Goal: Task Accomplishment & Management: Complete application form

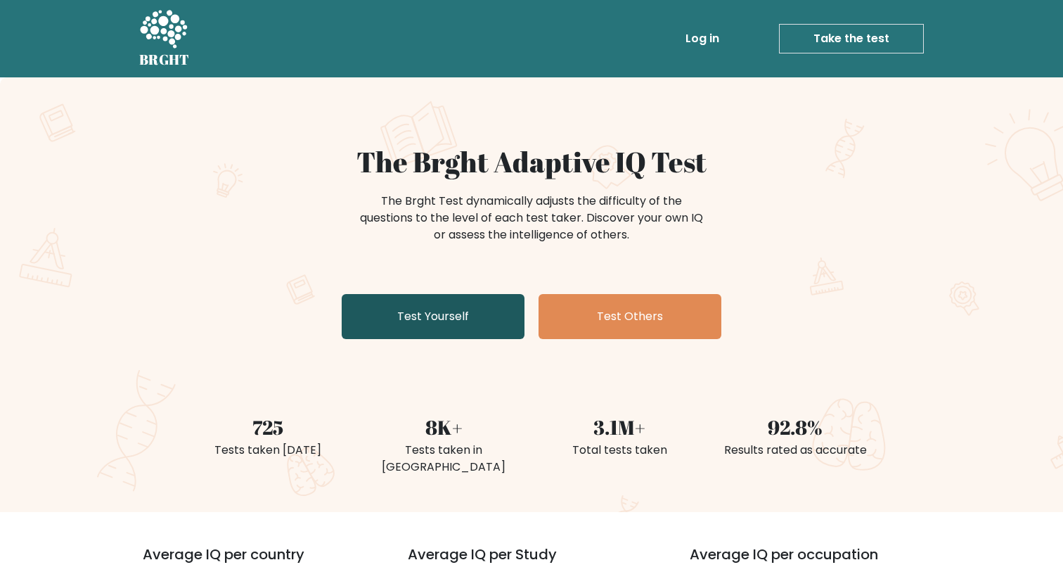
click at [456, 307] on link "Test Yourself" at bounding box center [433, 316] width 183 height 45
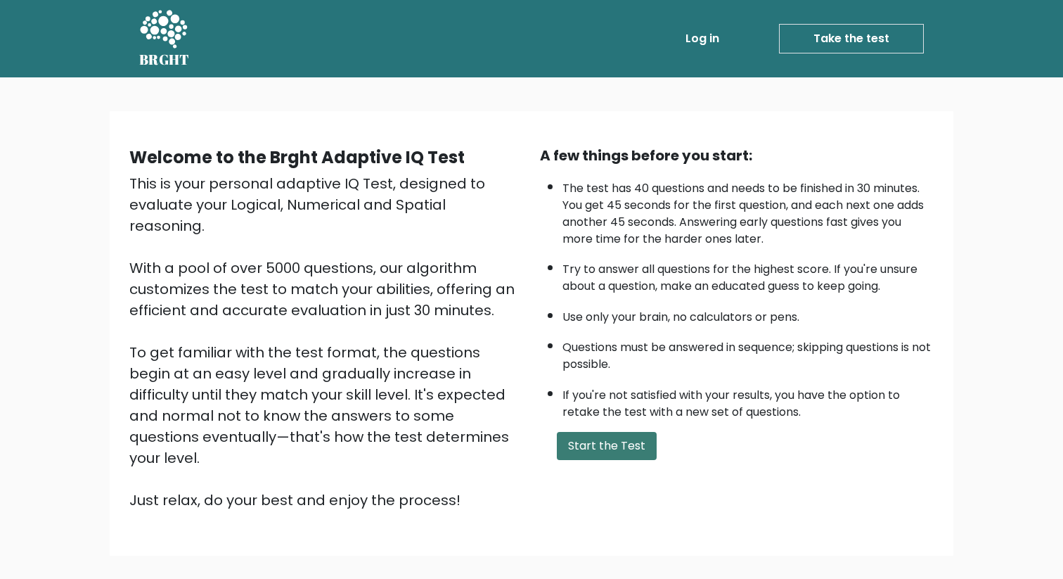
click at [599, 441] on button "Start the Test" at bounding box center [607, 446] width 100 height 28
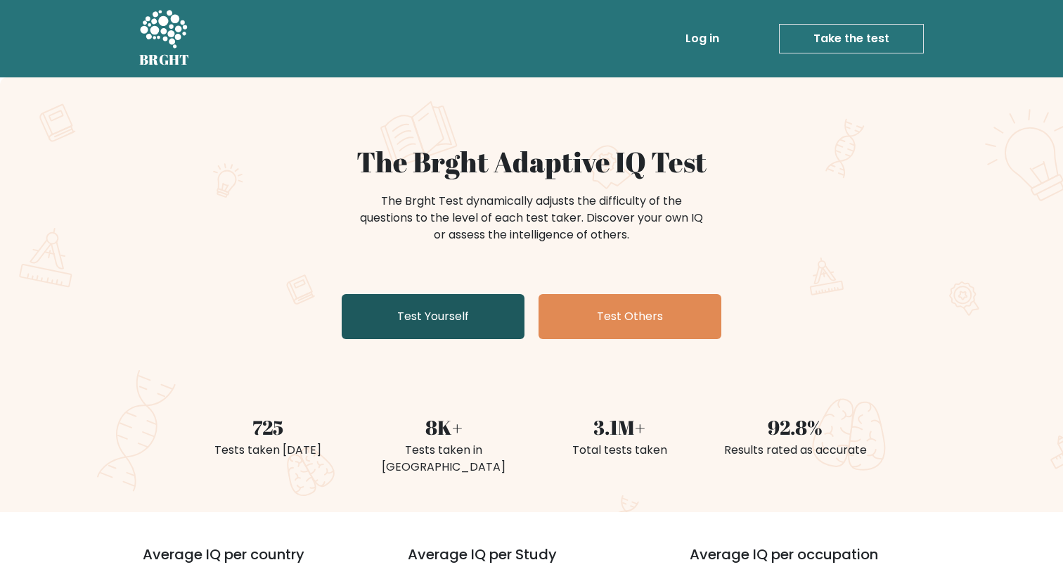
click at [426, 315] on link "Test Yourself" at bounding box center [433, 316] width 183 height 45
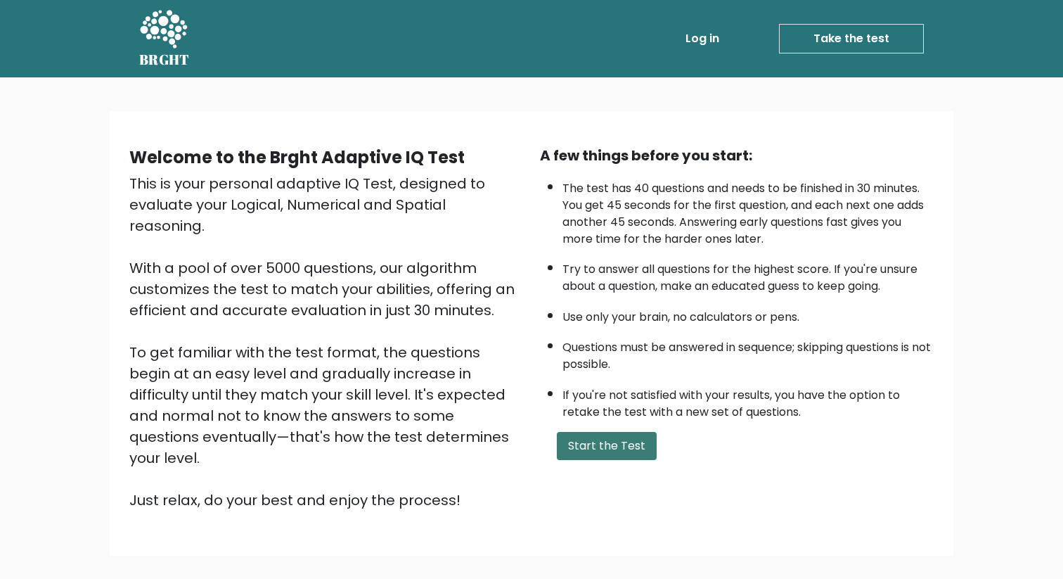
click at [607, 456] on button "Start the Test" at bounding box center [607, 446] width 100 height 28
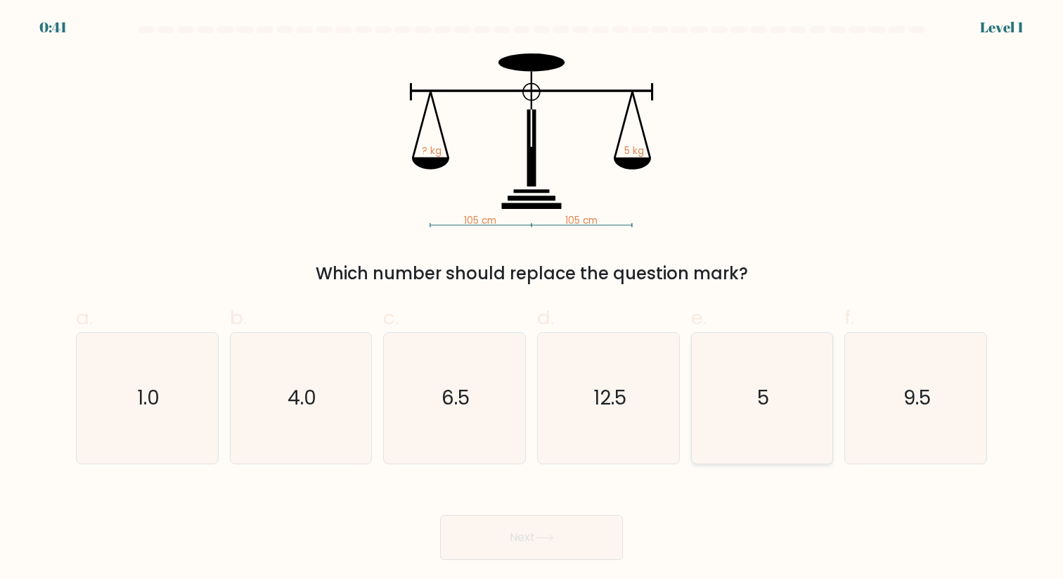
click at [761, 366] on icon "5" at bounding box center [762, 398] width 130 height 130
click at [532, 299] on input "e. 5" at bounding box center [532, 294] width 1 height 9
radio input "true"
click at [593, 531] on button "Next" at bounding box center [531, 537] width 183 height 45
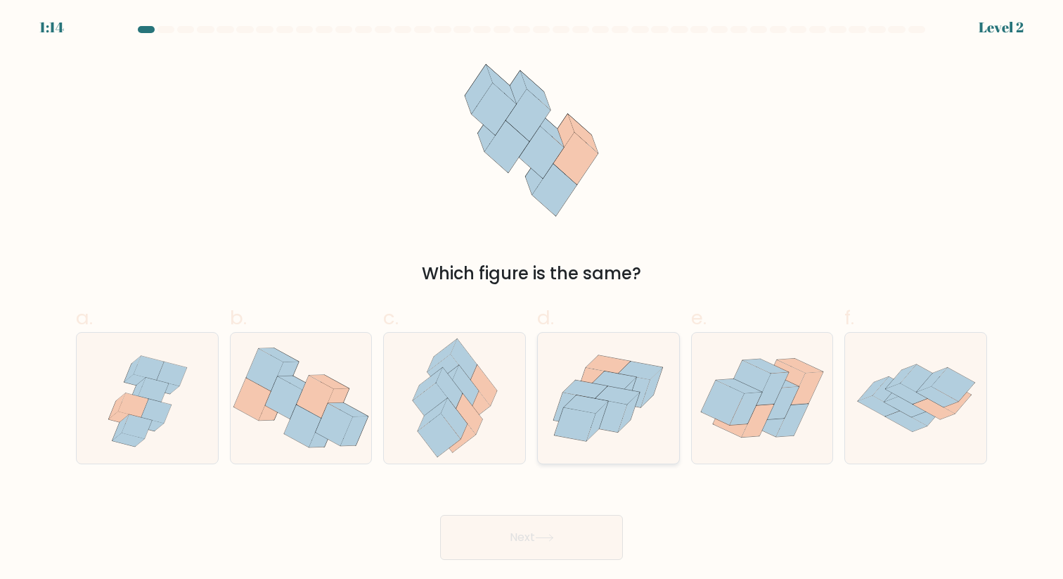
click at [581, 415] on icon at bounding box center [575, 425] width 41 height 34
click at [532, 299] on input "d." at bounding box center [532, 294] width 1 height 9
radio input "true"
click at [550, 532] on button "Next" at bounding box center [531, 537] width 183 height 45
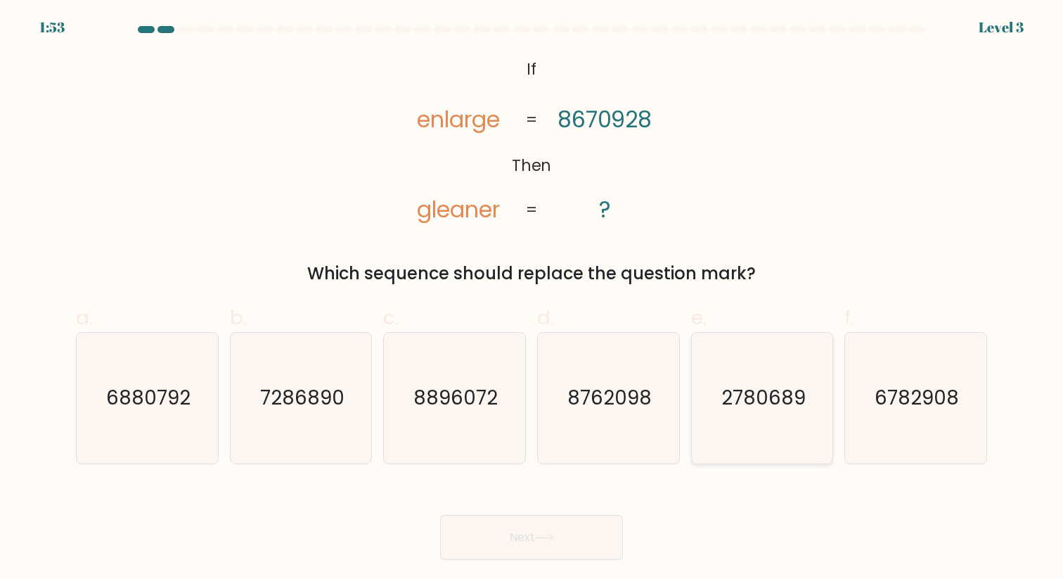
click at [745, 420] on icon "2780689" at bounding box center [762, 398] width 130 height 130
click at [532, 299] on input "e. 2780689" at bounding box center [532, 294] width 1 height 9
radio input "true"
click at [586, 527] on button "Next" at bounding box center [531, 537] width 183 height 45
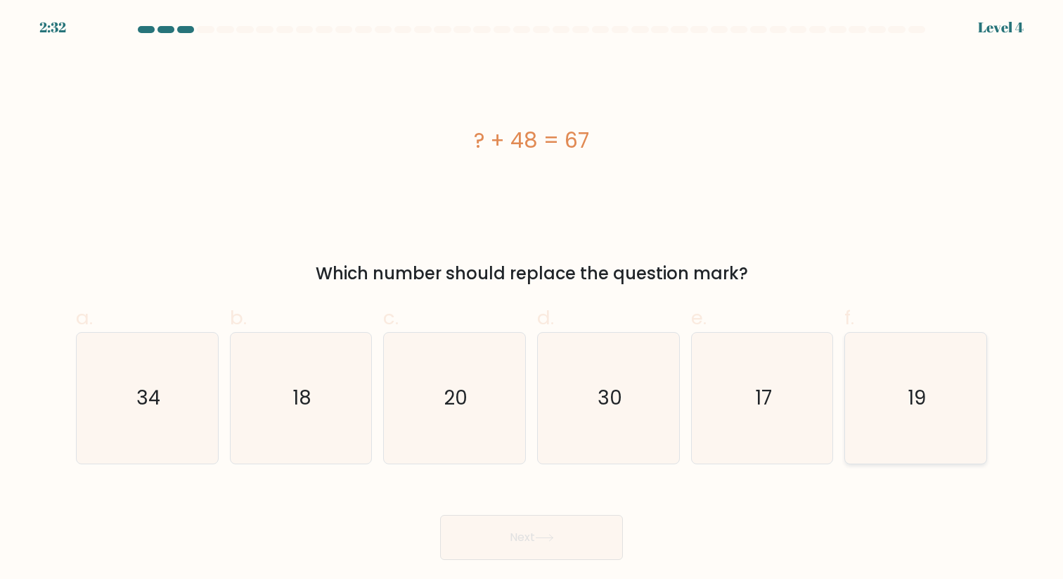
click at [939, 399] on icon "19" at bounding box center [916, 398] width 130 height 130
click at [532, 299] on input "f. 19" at bounding box center [532, 294] width 1 height 9
radio input "true"
click at [593, 539] on button "Next" at bounding box center [531, 537] width 183 height 45
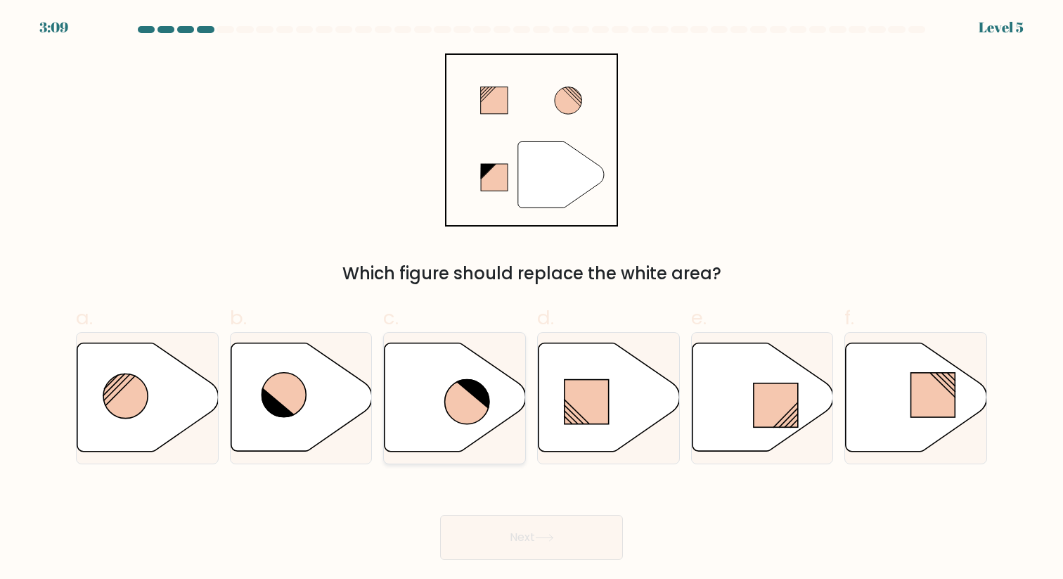
click at [444, 402] on icon at bounding box center [455, 397] width 141 height 108
click at [532, 299] on input "c." at bounding box center [532, 294] width 1 height 9
radio input "true"
click at [524, 539] on button "Next" at bounding box center [531, 537] width 183 height 45
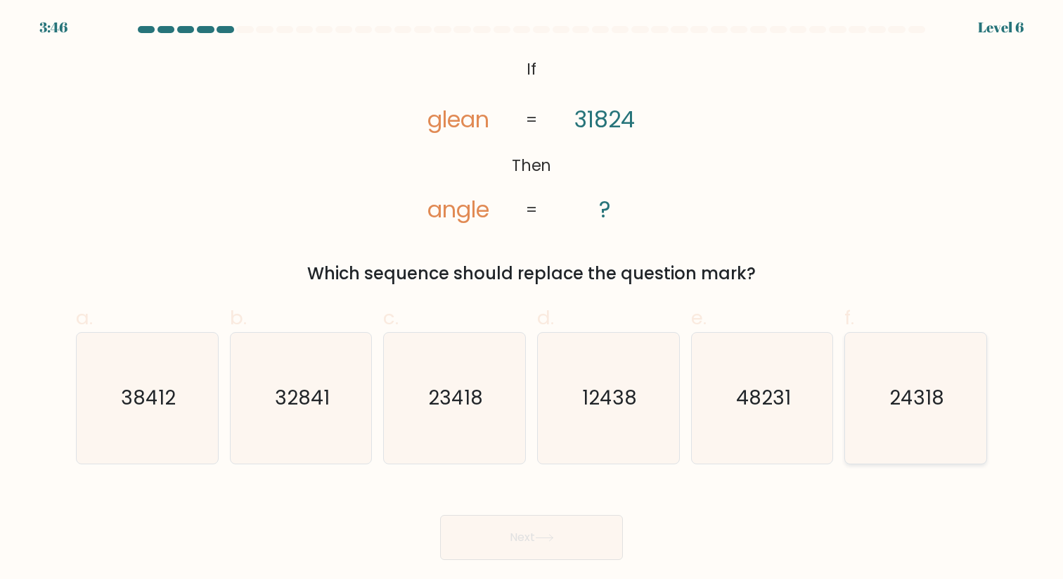
click at [915, 337] on icon "24318" at bounding box center [916, 398] width 130 height 130
click at [532, 299] on input "f. 24318" at bounding box center [532, 294] width 1 height 9
radio input "true"
click at [554, 554] on button "Next" at bounding box center [531, 537] width 183 height 45
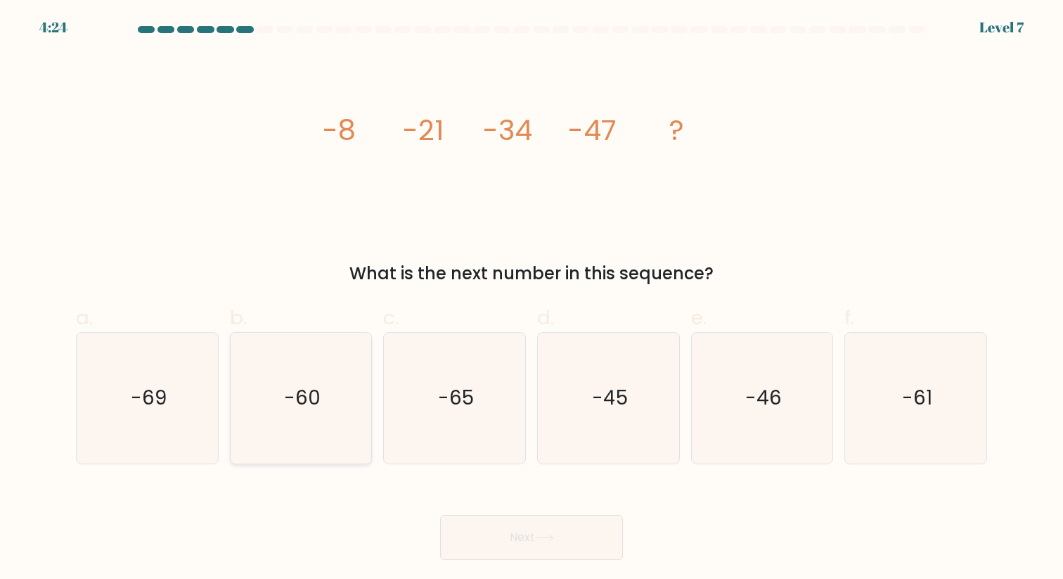
click at [325, 439] on icon "-60" at bounding box center [301, 398] width 130 height 130
click at [532, 299] on input "b. -60" at bounding box center [532, 294] width 1 height 9
radio input "true"
click at [469, 533] on button "Next" at bounding box center [531, 537] width 183 height 45
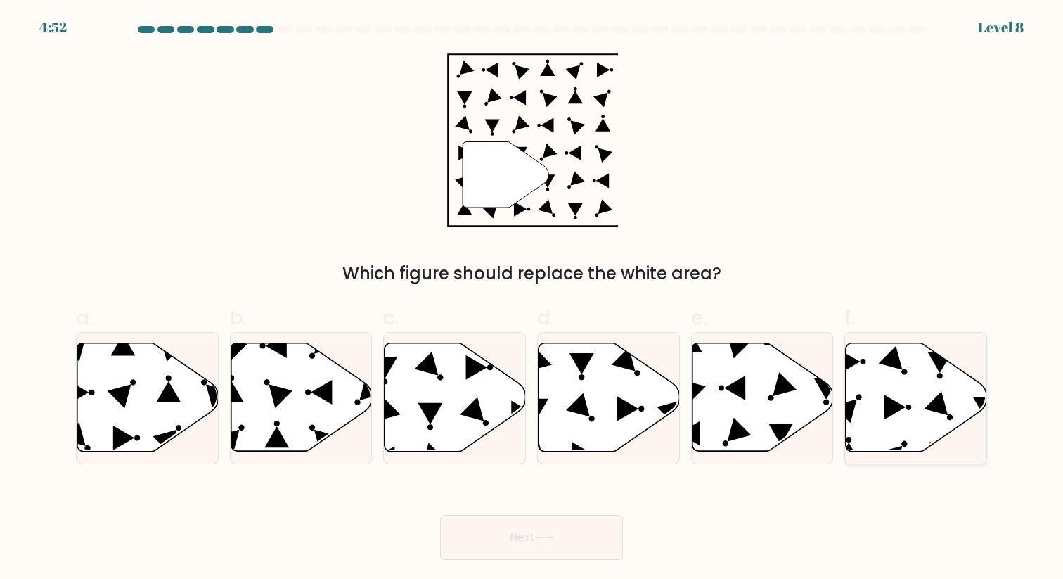
click at [882, 397] on icon at bounding box center [916, 397] width 141 height 108
click at [532, 299] on input "f." at bounding box center [532, 294] width 1 height 9
radio input "true"
click at [589, 536] on button "Next" at bounding box center [531, 537] width 183 height 45
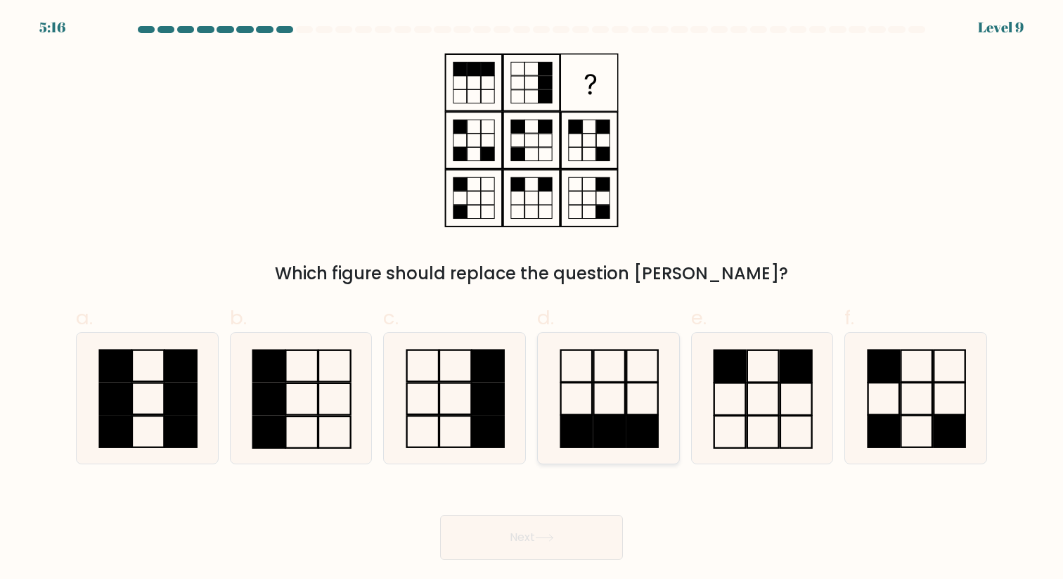
click at [586, 417] on rect at bounding box center [576, 432] width 32 height 32
click at [532, 299] on input "d." at bounding box center [532, 294] width 1 height 9
radio input "true"
click at [555, 533] on button "Next" at bounding box center [531, 537] width 183 height 45
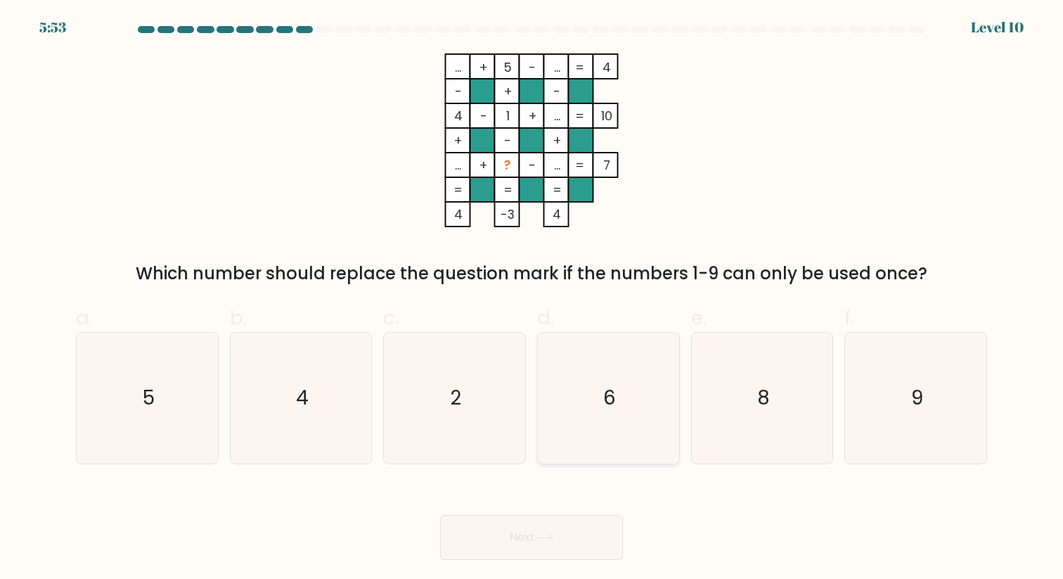
click at [608, 391] on text "6" at bounding box center [609, 397] width 13 height 27
click at [532, 299] on input "d. 6" at bounding box center [532, 294] width 1 height 9
radio input "true"
click at [562, 529] on button "Next" at bounding box center [531, 537] width 183 height 45
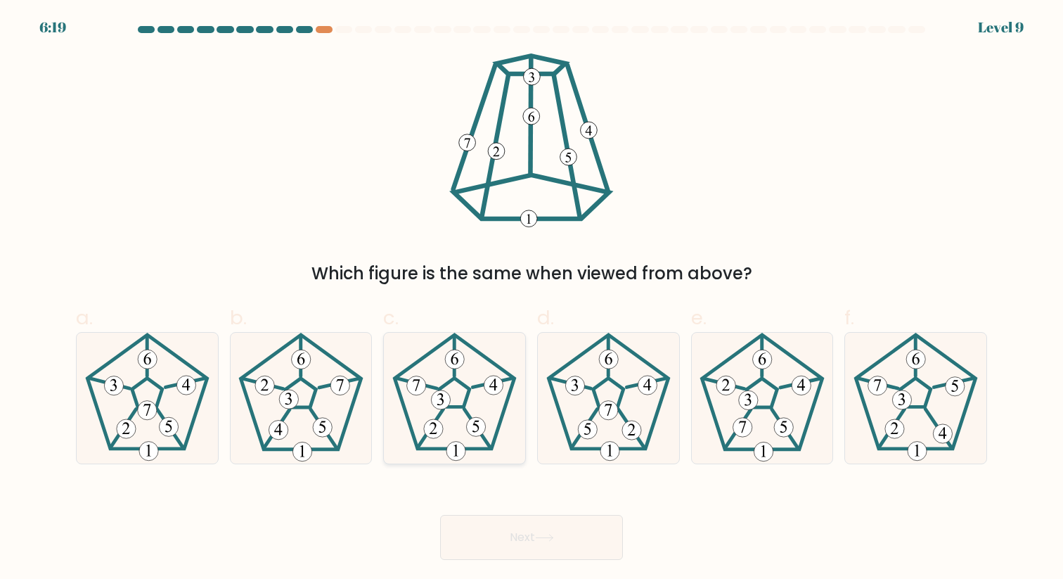
click at [497, 416] on icon at bounding box center [454, 398] width 130 height 130
click at [532, 299] on input "c." at bounding box center [532, 294] width 1 height 9
radio input "true"
click at [507, 532] on button "Next" at bounding box center [531, 537] width 183 height 45
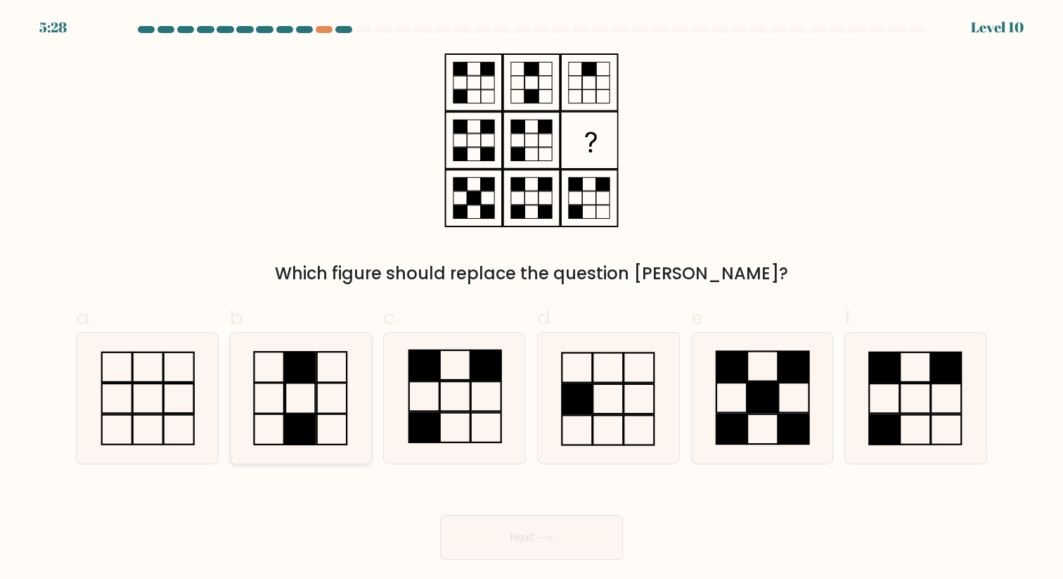
click at [307, 399] on icon at bounding box center [301, 398] width 130 height 130
click at [532, 299] on input "b." at bounding box center [532, 294] width 1 height 9
radio input "true"
click at [536, 548] on button "Next" at bounding box center [531, 537] width 183 height 45
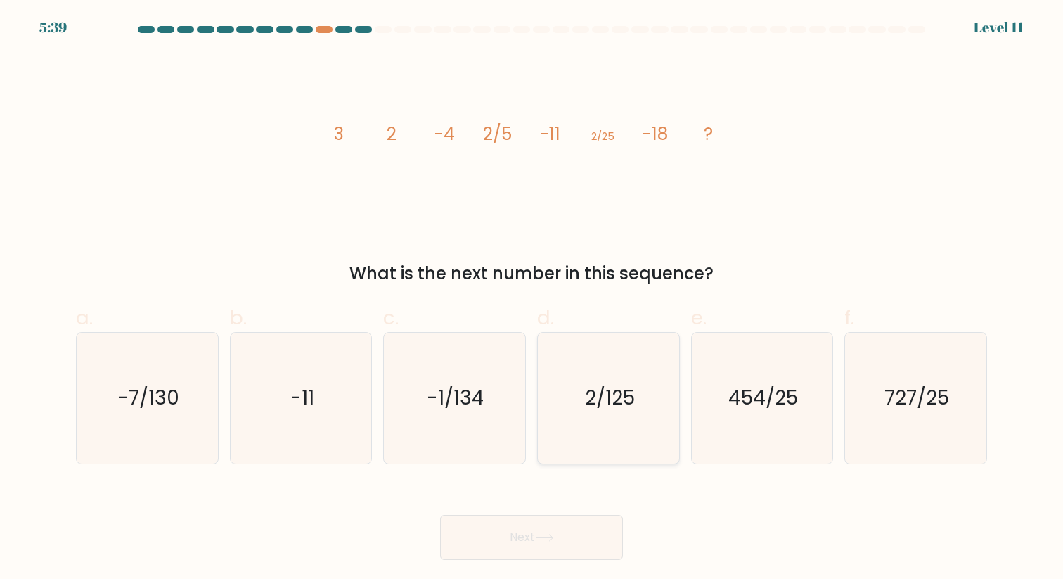
click at [645, 385] on icon "2/125" at bounding box center [608, 398] width 130 height 130
click at [532, 299] on input "d. 2/125" at bounding box center [532, 294] width 1 height 9
radio input "true"
click at [571, 526] on button "Next" at bounding box center [531, 537] width 183 height 45
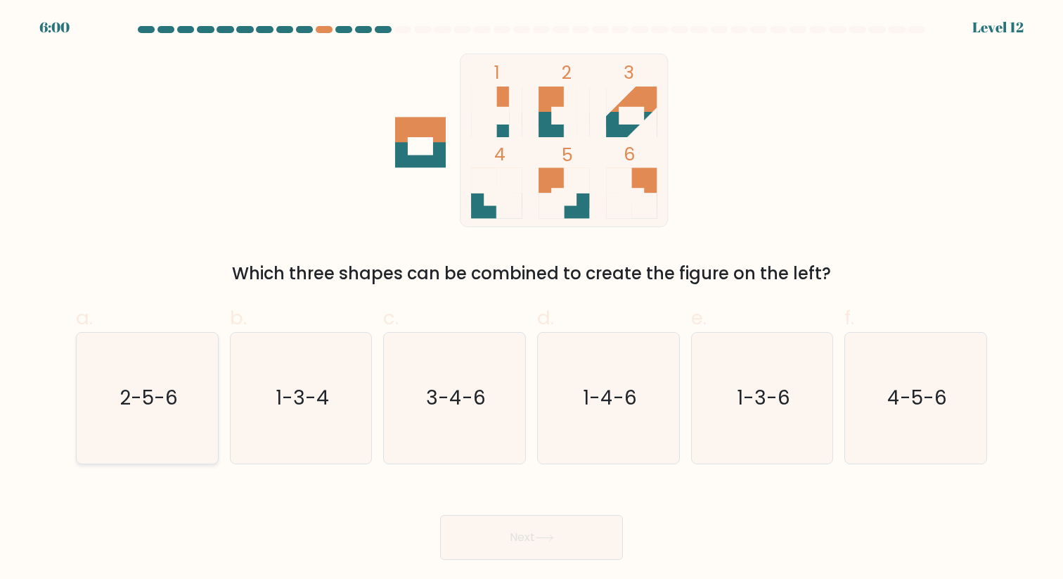
click at [182, 392] on icon "2-5-6" at bounding box center [147, 398] width 130 height 130
click at [532, 299] on input "a. 2-5-6" at bounding box center [532, 294] width 1 height 9
radio input "true"
click at [501, 536] on button "Next" at bounding box center [531, 537] width 183 height 45
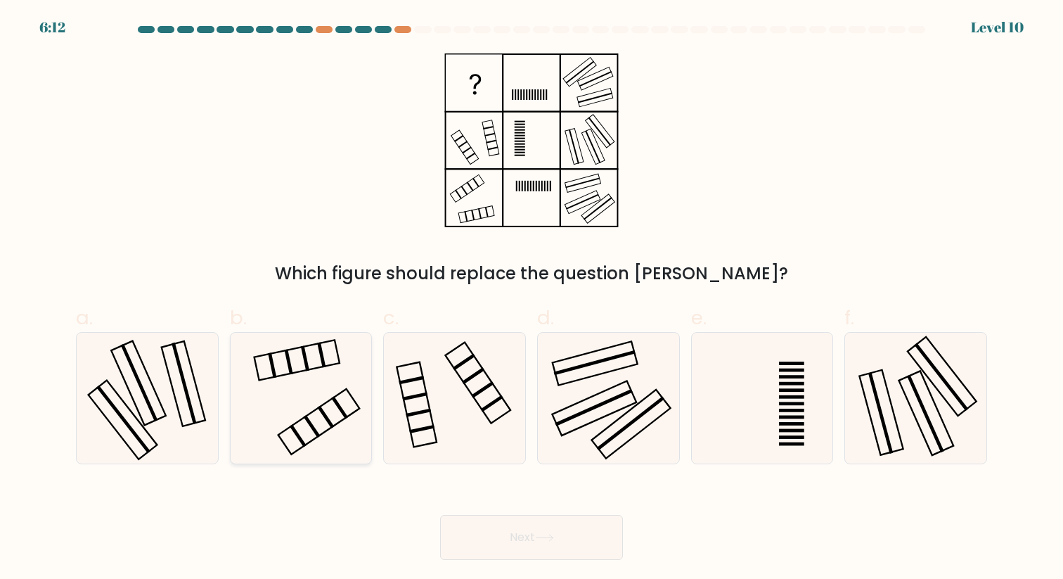
click at [332, 417] on icon at bounding box center [301, 398] width 130 height 130
click at [532, 299] on input "b." at bounding box center [532, 294] width 1 height 9
radio input "true"
click at [523, 535] on button "Next" at bounding box center [531, 537] width 183 height 45
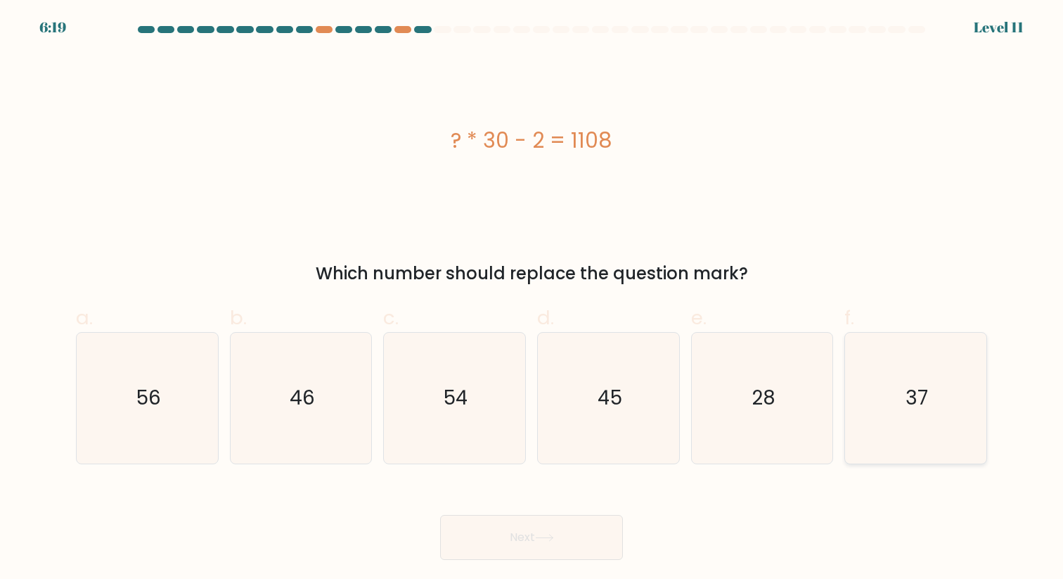
click at [966, 417] on icon "37" at bounding box center [916, 398] width 130 height 130
click at [532, 299] on input "f. 37" at bounding box center [532, 294] width 1 height 9
radio input "true"
click at [523, 529] on button "Next" at bounding box center [531, 537] width 183 height 45
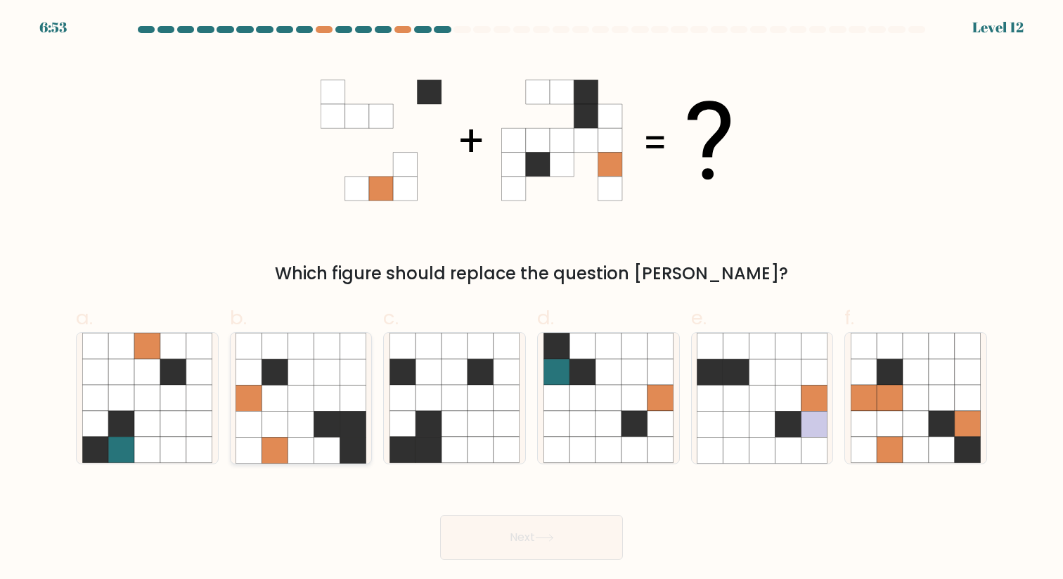
click at [333, 413] on icon at bounding box center [327, 424] width 26 height 26
click at [532, 299] on input "b." at bounding box center [532, 294] width 1 height 9
radio input "true"
click at [510, 555] on button "Next" at bounding box center [531, 537] width 183 height 45
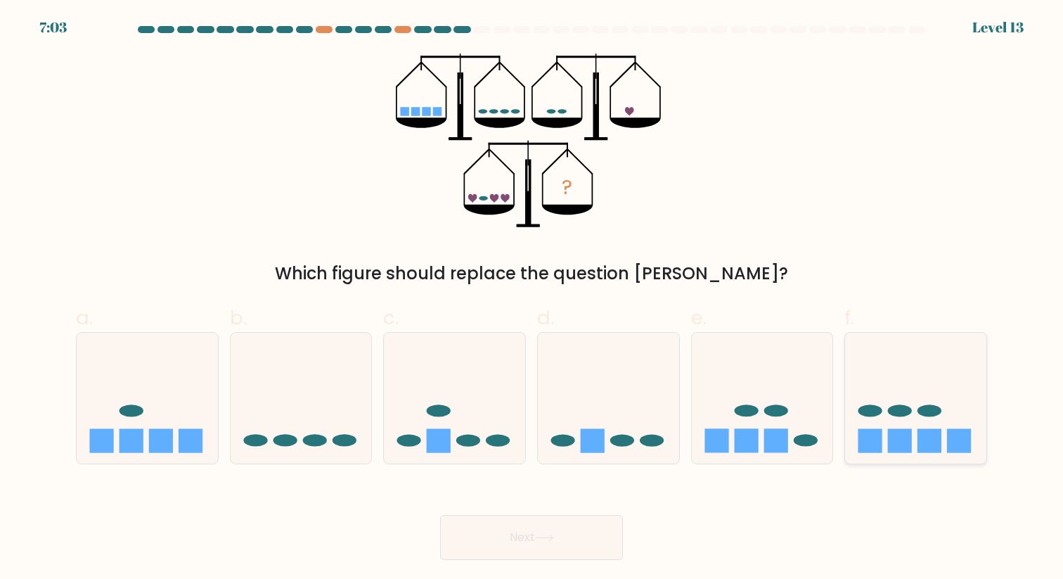
click at [884, 409] on icon at bounding box center [915, 398] width 141 height 117
click at [532, 299] on input "f." at bounding box center [532, 294] width 1 height 9
radio input "true"
click at [553, 544] on button "Next" at bounding box center [531, 537] width 183 height 45
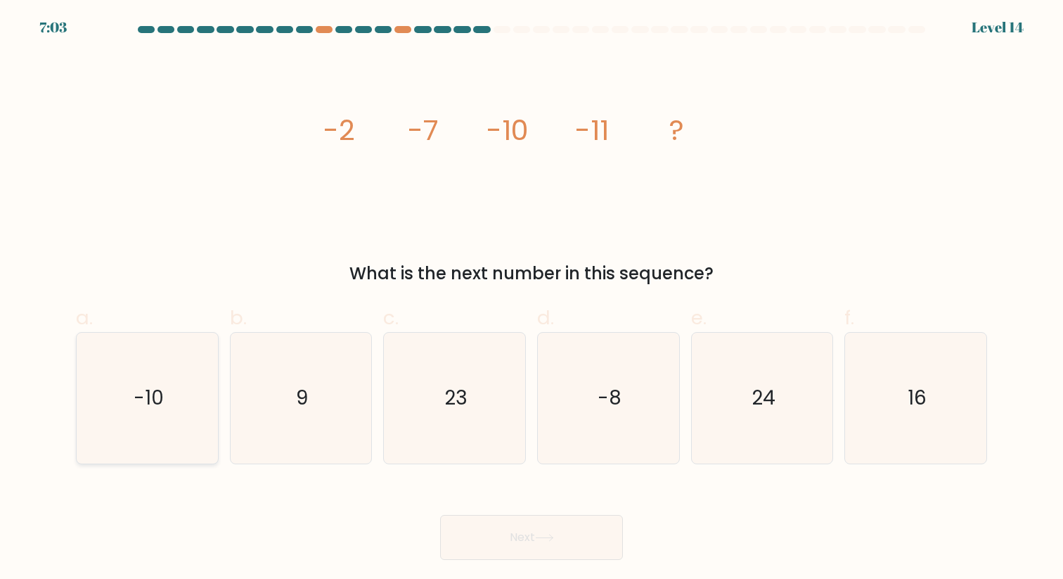
click at [160, 392] on text "-10" at bounding box center [149, 397] width 30 height 27
click at [532, 299] on input "a. -10" at bounding box center [532, 294] width 1 height 9
radio input "true"
click at [482, 534] on button "Next" at bounding box center [531, 537] width 183 height 45
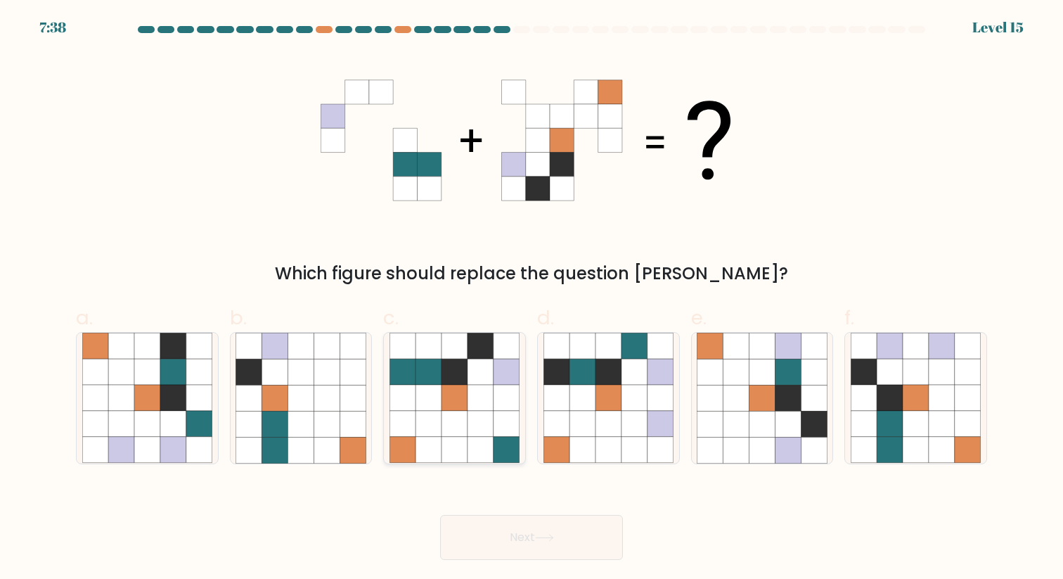
click at [458, 378] on icon at bounding box center [455, 372] width 26 height 26
click at [532, 299] on input "c." at bounding box center [532, 294] width 1 height 9
radio input "true"
click at [793, 411] on icon at bounding box center [788, 424] width 26 height 26
click at [532, 299] on input "e." at bounding box center [532, 294] width 1 height 9
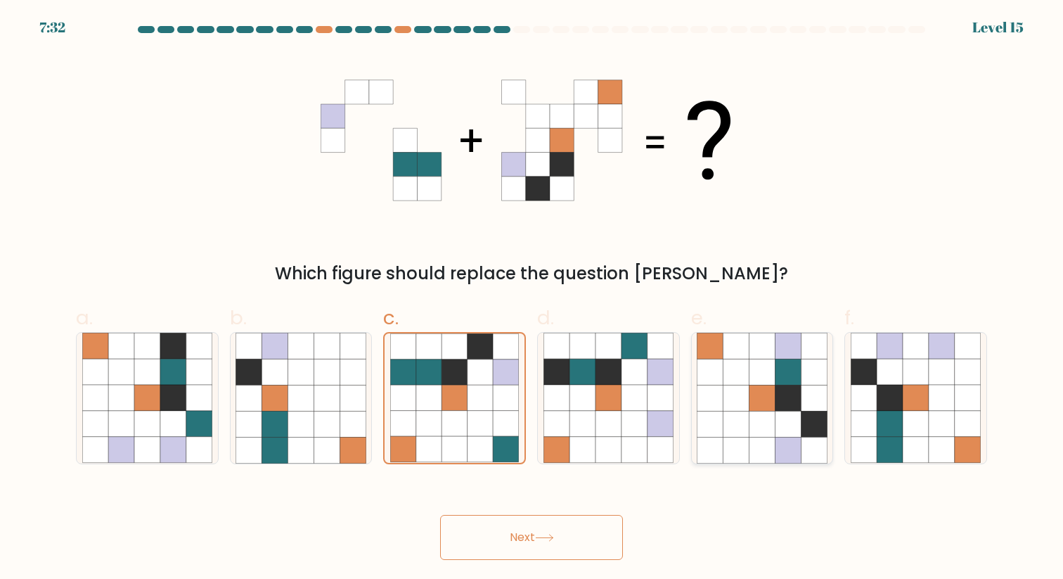
radio input "true"
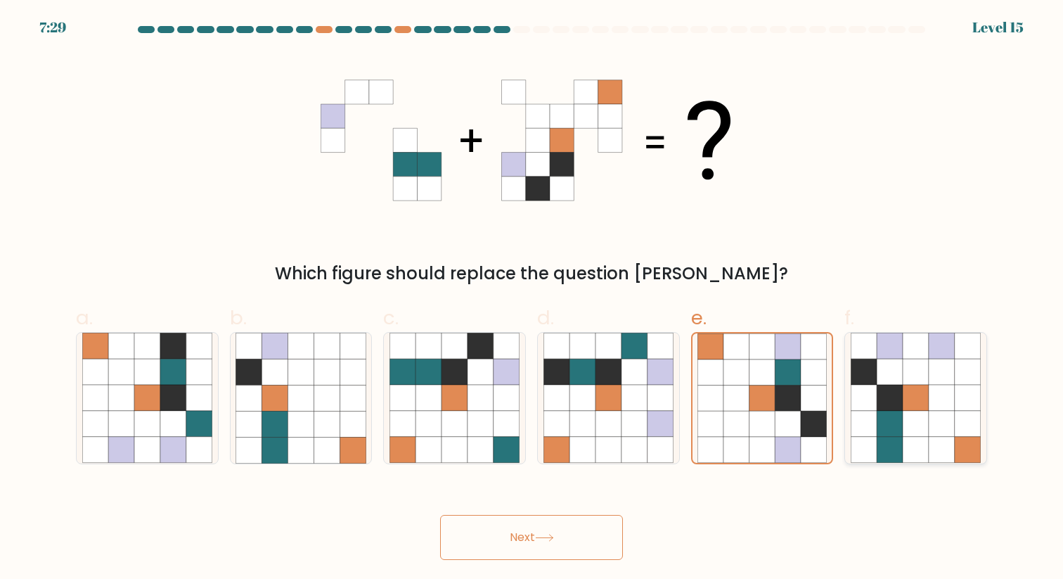
click at [894, 420] on icon at bounding box center [890, 424] width 26 height 26
click at [532, 299] on input "f." at bounding box center [532, 294] width 1 height 9
radio input "true"
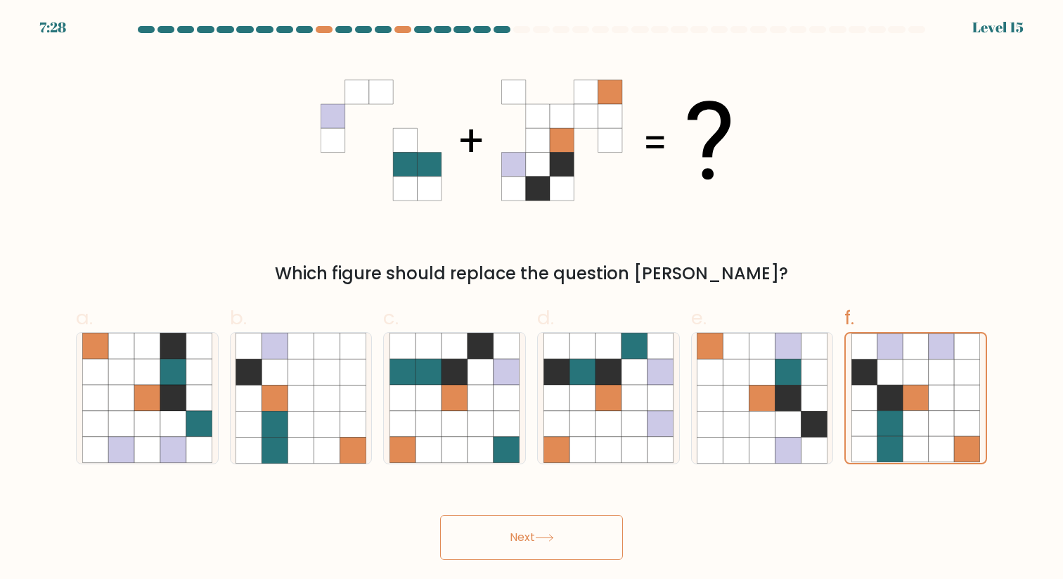
click at [555, 518] on button "Next" at bounding box center [531, 537] width 183 height 45
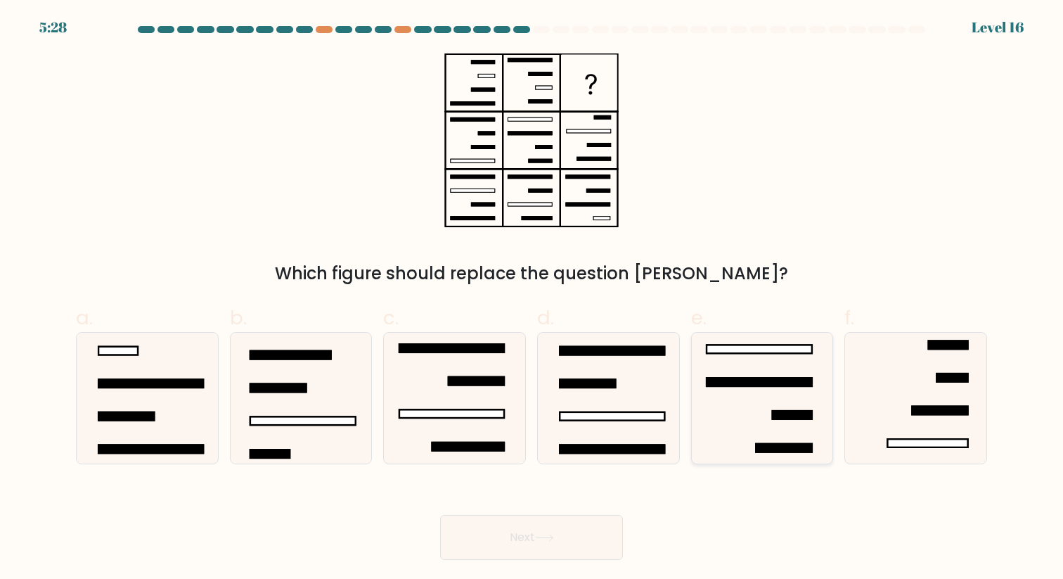
click at [773, 386] on rect at bounding box center [759, 382] width 105 height 8
click at [532, 299] on input "e." at bounding box center [532, 294] width 1 height 9
radio input "true"
click at [541, 531] on button "Next" at bounding box center [531, 537] width 183 height 45
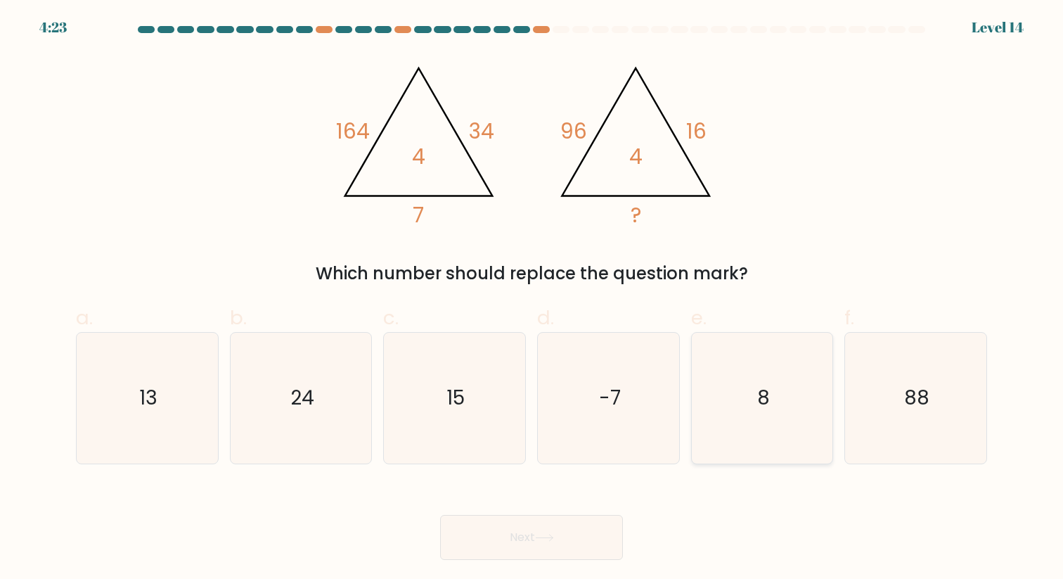
click at [757, 387] on text "8" at bounding box center [763, 397] width 13 height 27
click at [532, 299] on input "e. 8" at bounding box center [532, 294] width 1 height 9
radio input "true"
click at [587, 538] on button "Next" at bounding box center [531, 537] width 183 height 45
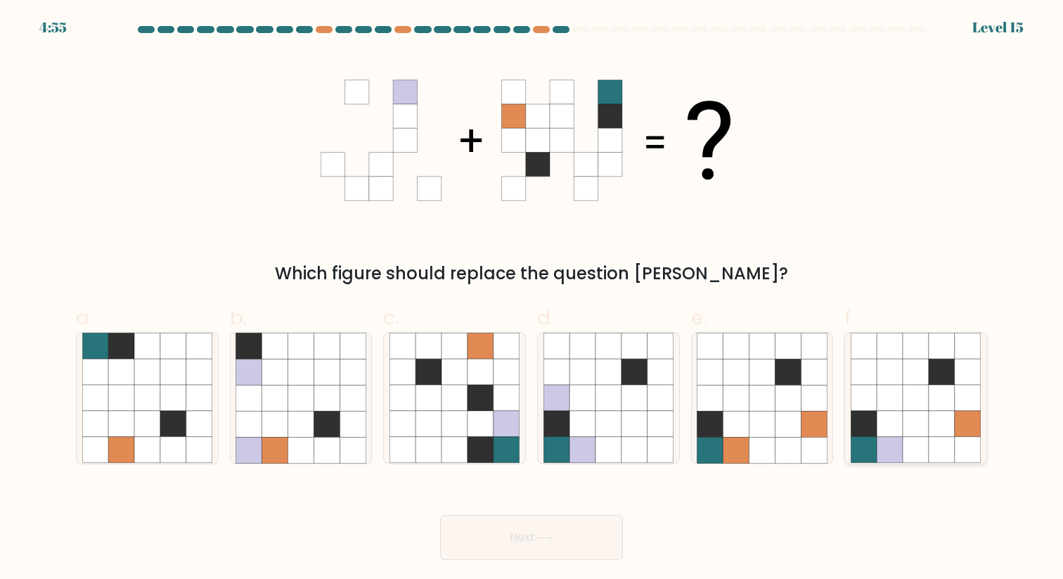
click at [939, 361] on icon at bounding box center [942, 372] width 26 height 26
click at [532, 299] on input "f." at bounding box center [532, 294] width 1 height 9
radio input "true"
click at [510, 543] on button "Next" at bounding box center [531, 537] width 183 height 45
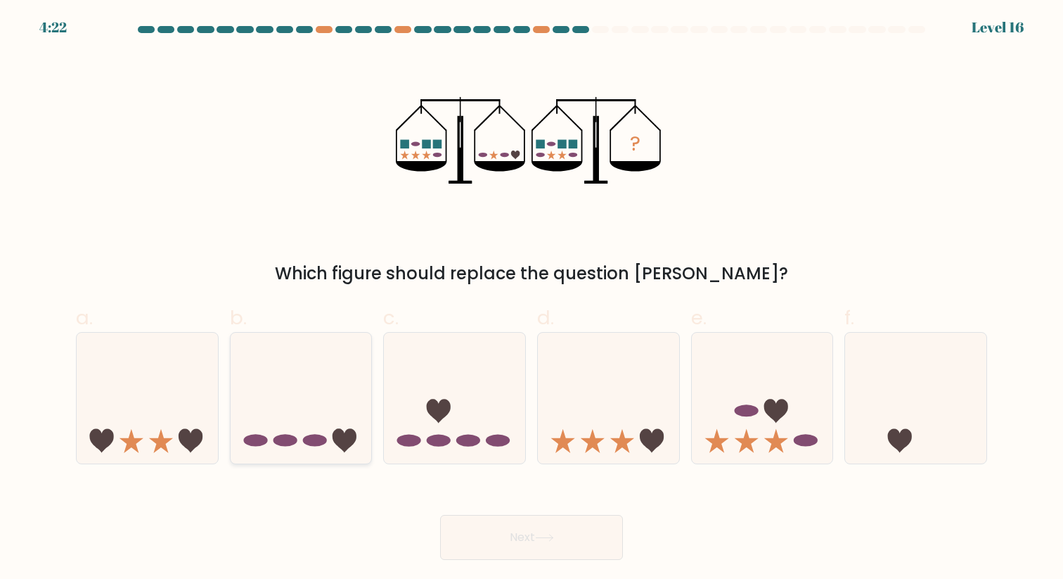
click at [324, 425] on icon at bounding box center [301, 398] width 141 height 117
click at [532, 299] on input "b." at bounding box center [532, 294] width 1 height 9
radio input "true"
click at [571, 556] on button "Next" at bounding box center [531, 537] width 183 height 45
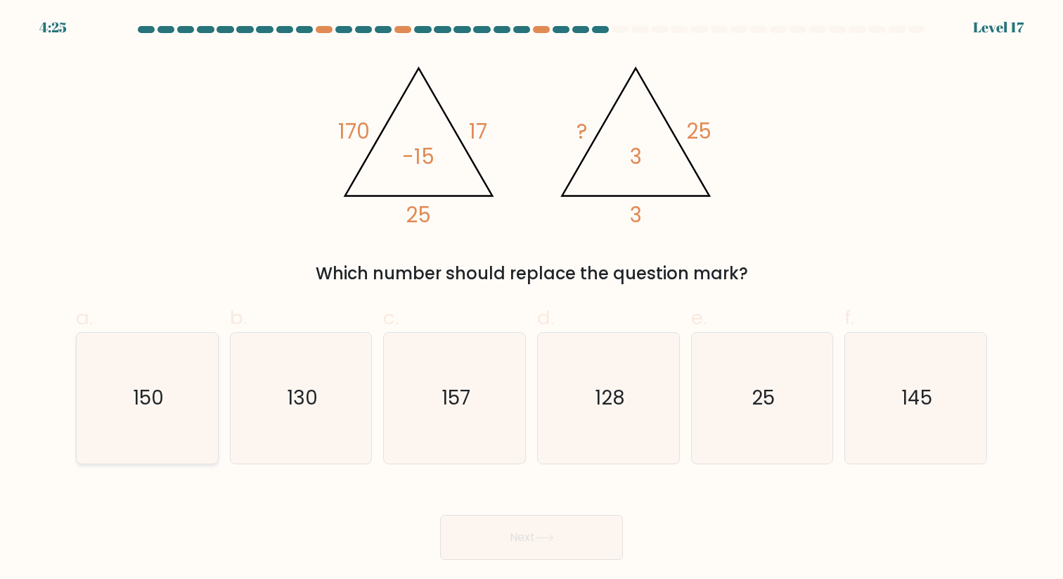
click at [183, 375] on icon "150" at bounding box center [147, 398] width 130 height 130
click at [532, 299] on input "a. 150" at bounding box center [532, 294] width 1 height 9
radio input "true"
click at [523, 554] on button "Next" at bounding box center [531, 537] width 183 height 45
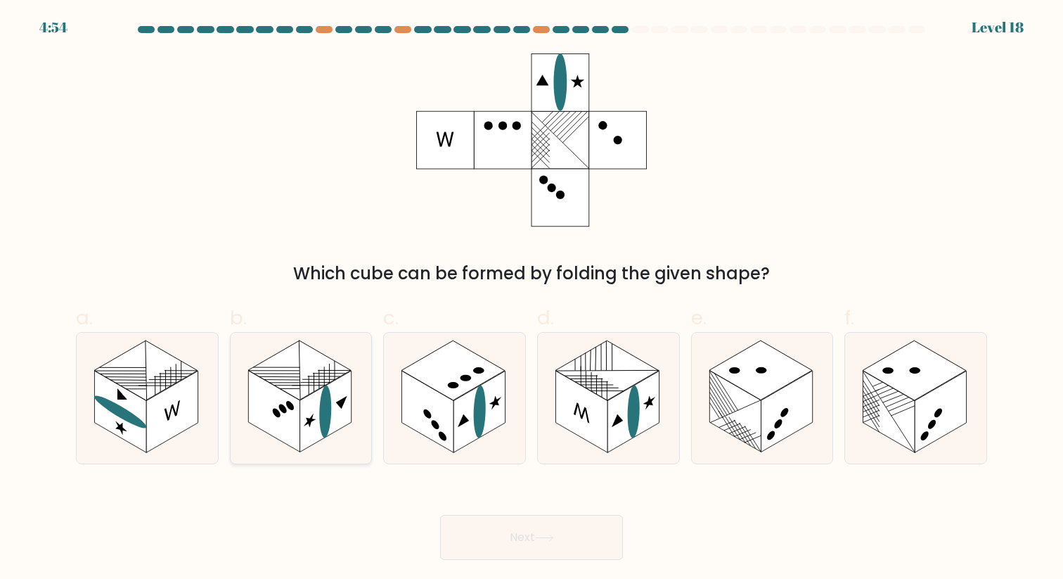
click at [336, 430] on rect at bounding box center [325, 412] width 51 height 82
click at [532, 299] on input "b." at bounding box center [532, 294] width 1 height 9
radio input "true"
click at [456, 430] on rect at bounding box center [478, 412] width 51 height 82
click at [532, 299] on input "c." at bounding box center [532, 294] width 1 height 9
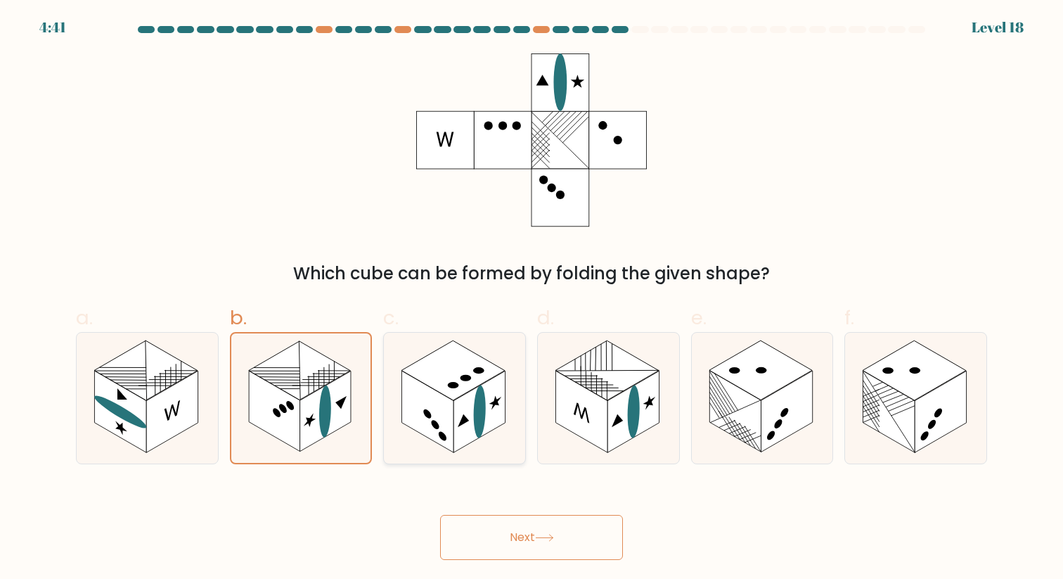
radio input "true"
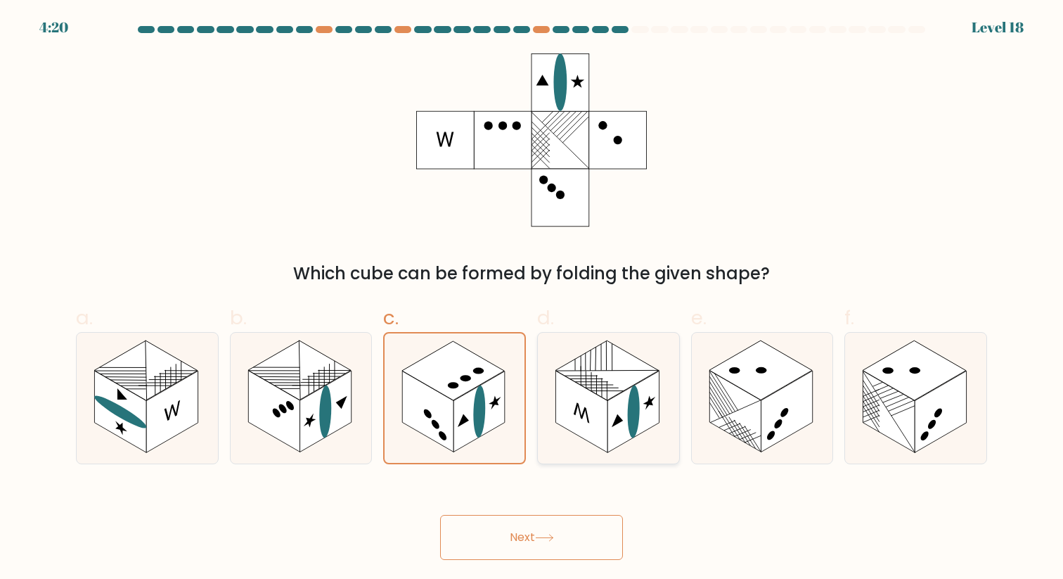
click at [584, 413] on icon at bounding box center [581, 412] width 15 height 22
click at [532, 299] on input "d." at bounding box center [532, 294] width 1 height 9
radio input "true"
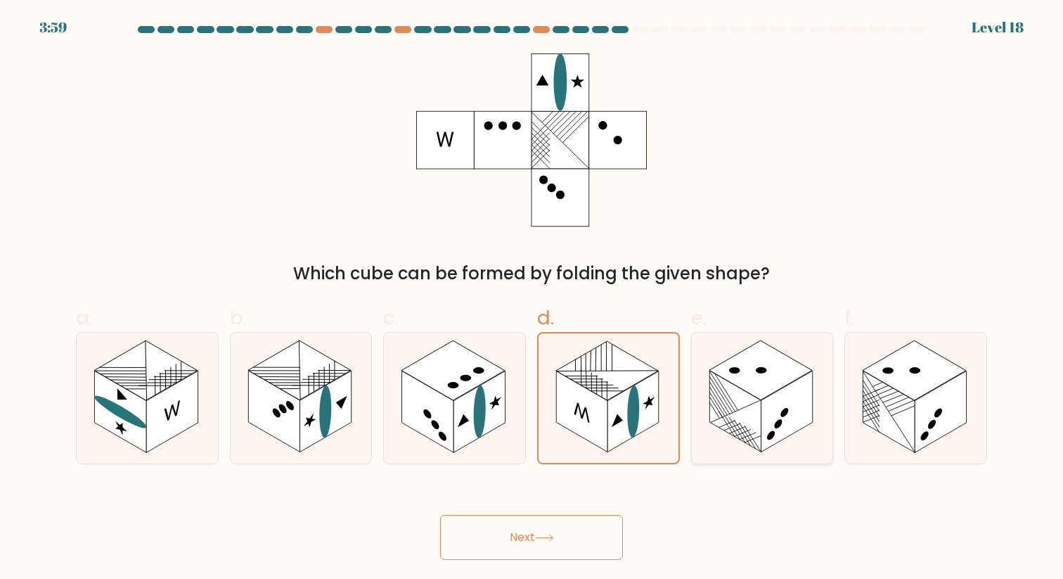
click at [733, 371] on circle at bounding box center [733, 370] width 15 height 9
click at [532, 299] on input "e." at bounding box center [532, 294] width 1 height 9
radio input "true"
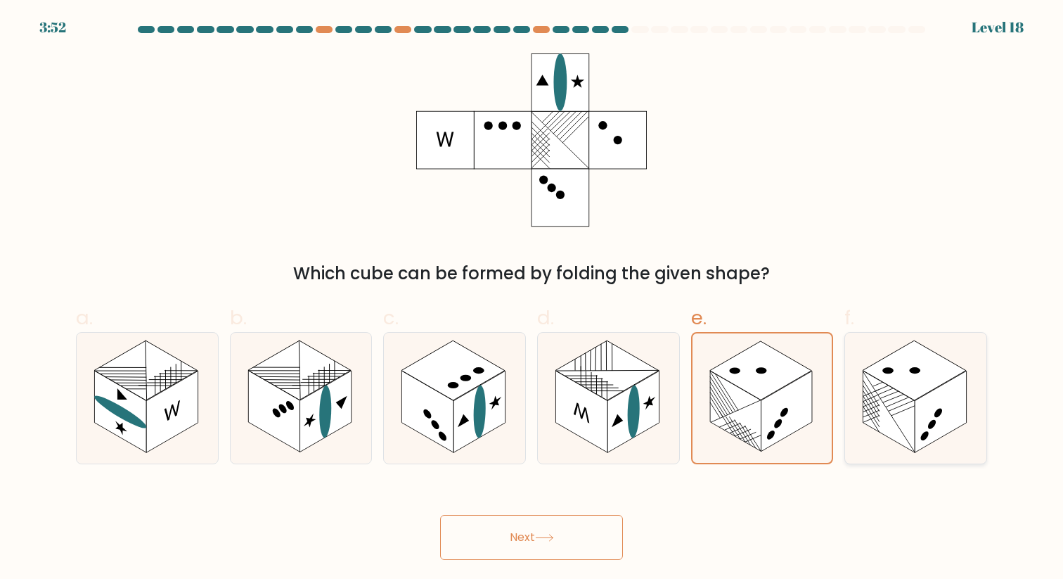
click at [975, 463] on div at bounding box center [915, 397] width 143 height 131
click at [532, 299] on input "f." at bounding box center [532, 294] width 1 height 9
radio input "true"
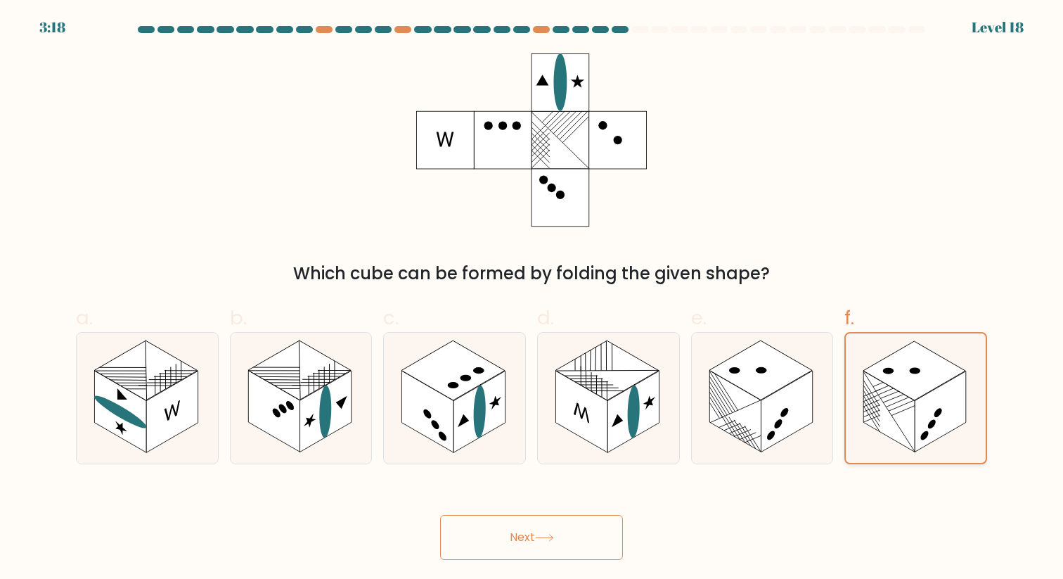
click at [906, 427] on rect at bounding box center [888, 411] width 51 height 81
click at [532, 299] on input "f." at bounding box center [532, 294] width 1 height 9
click at [896, 385] on rect at bounding box center [914, 370] width 102 height 59
click at [532, 299] on input "f." at bounding box center [532, 294] width 1 height 9
click at [588, 519] on button "Next" at bounding box center [531, 537] width 183 height 45
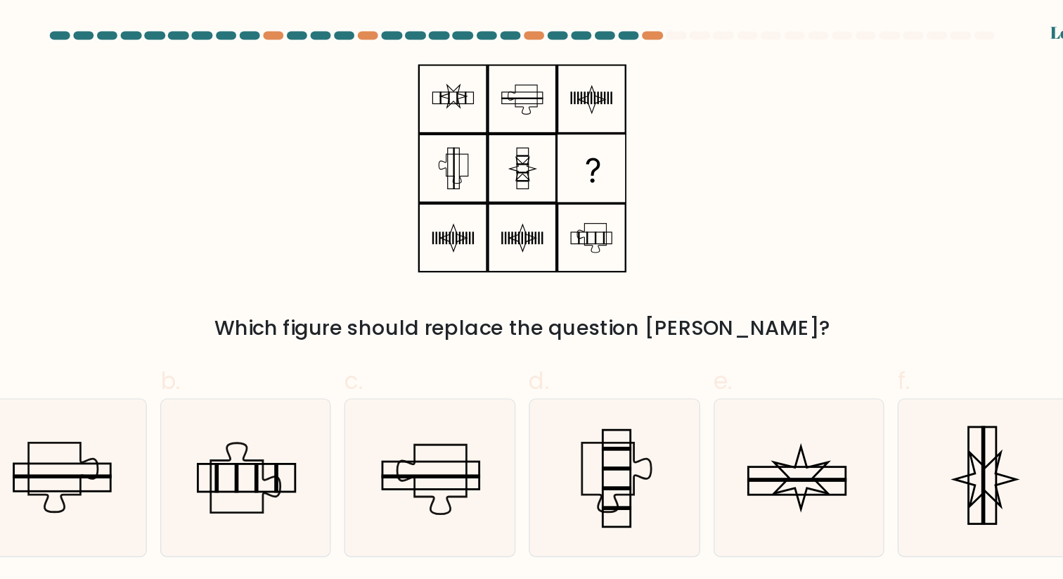
click at [501, 263] on div "Which figure should replace the question [PERSON_NAME]?" at bounding box center [531, 273] width 894 height 25
